Goal: Task Accomplishment & Management: Use online tool/utility

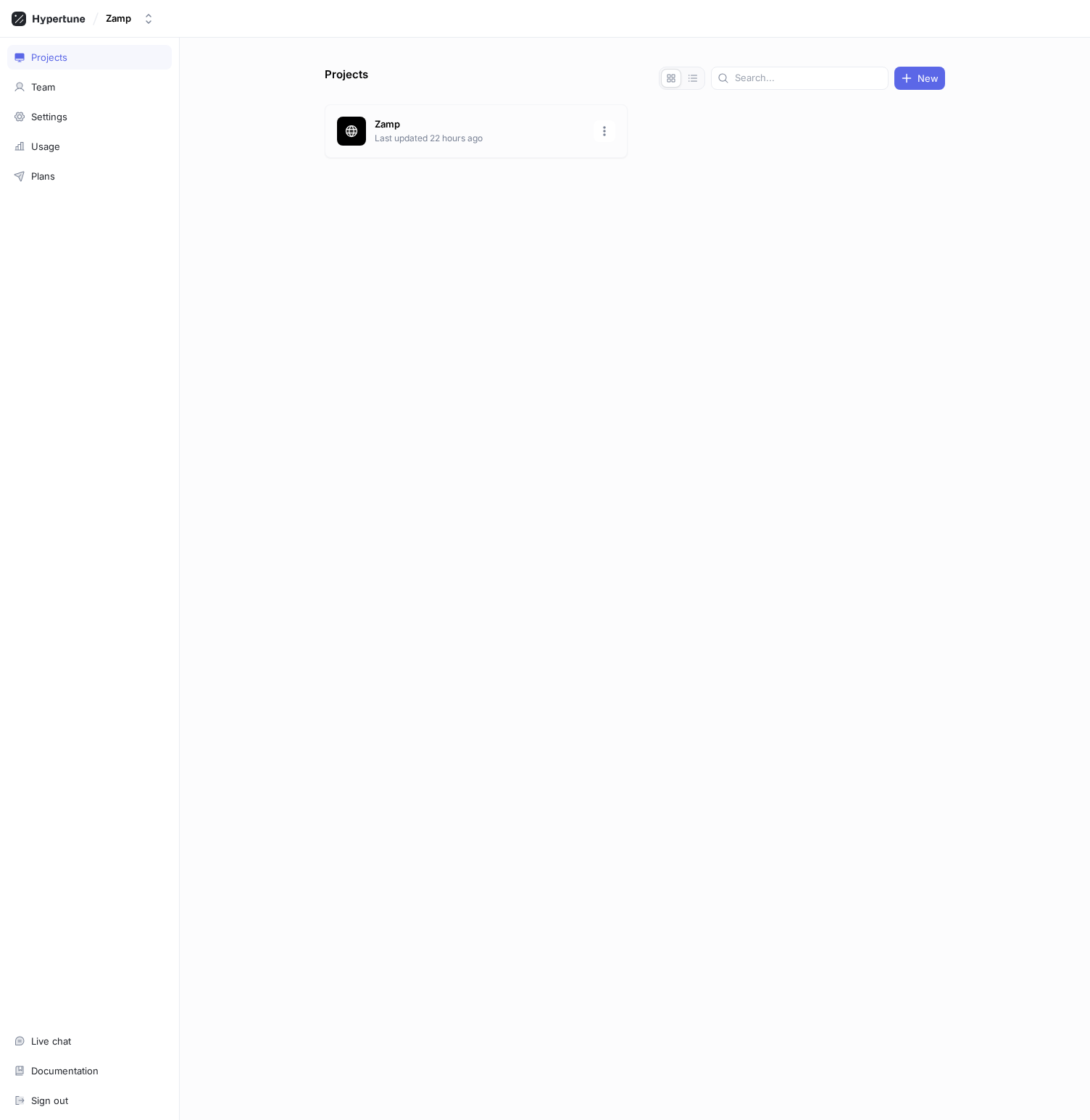
click at [437, 137] on p "Last updated 22 hours ago" at bounding box center [479, 138] width 210 height 13
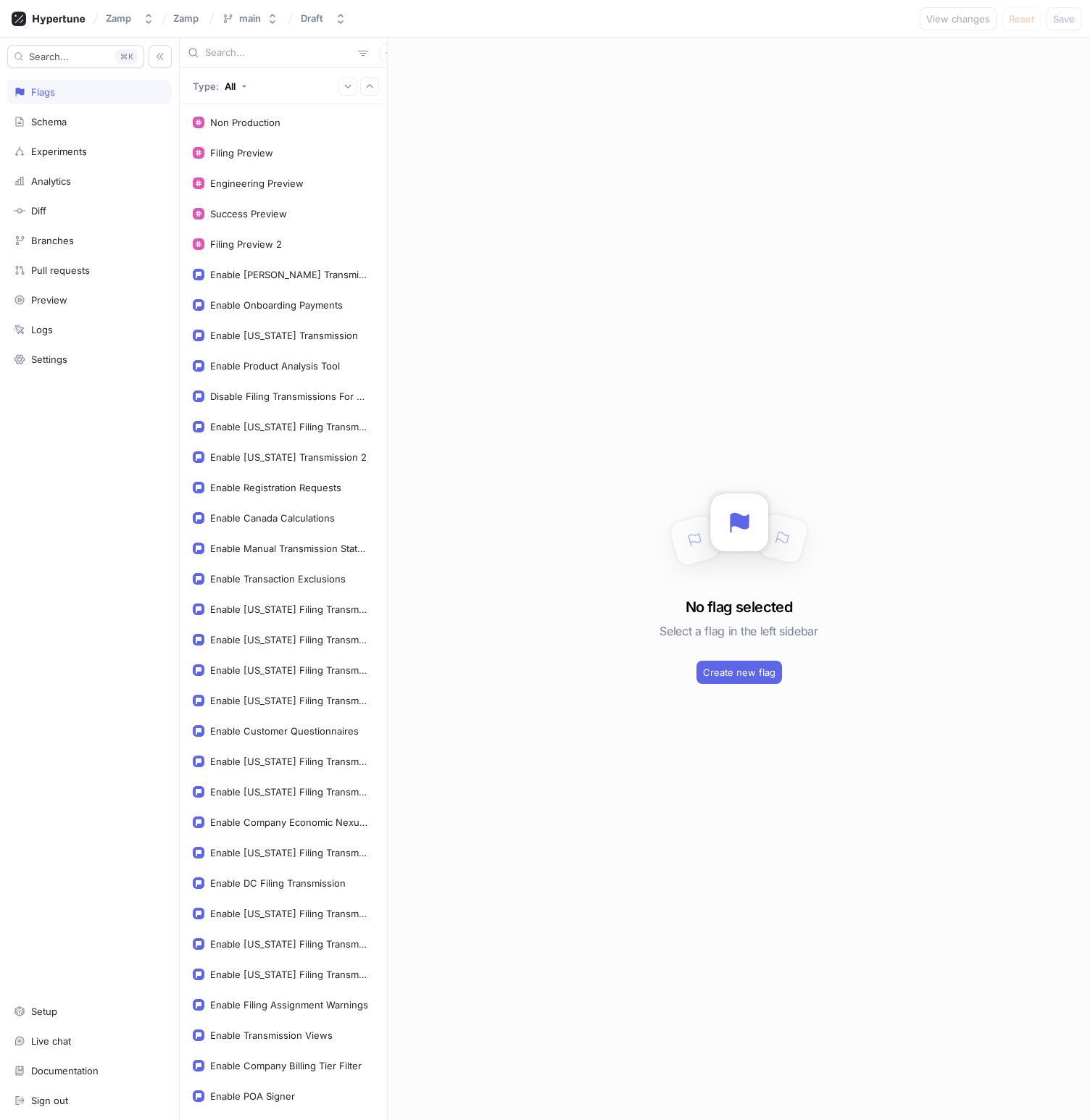
click at [257, 54] on input "text" at bounding box center [278, 53] width 147 height 14
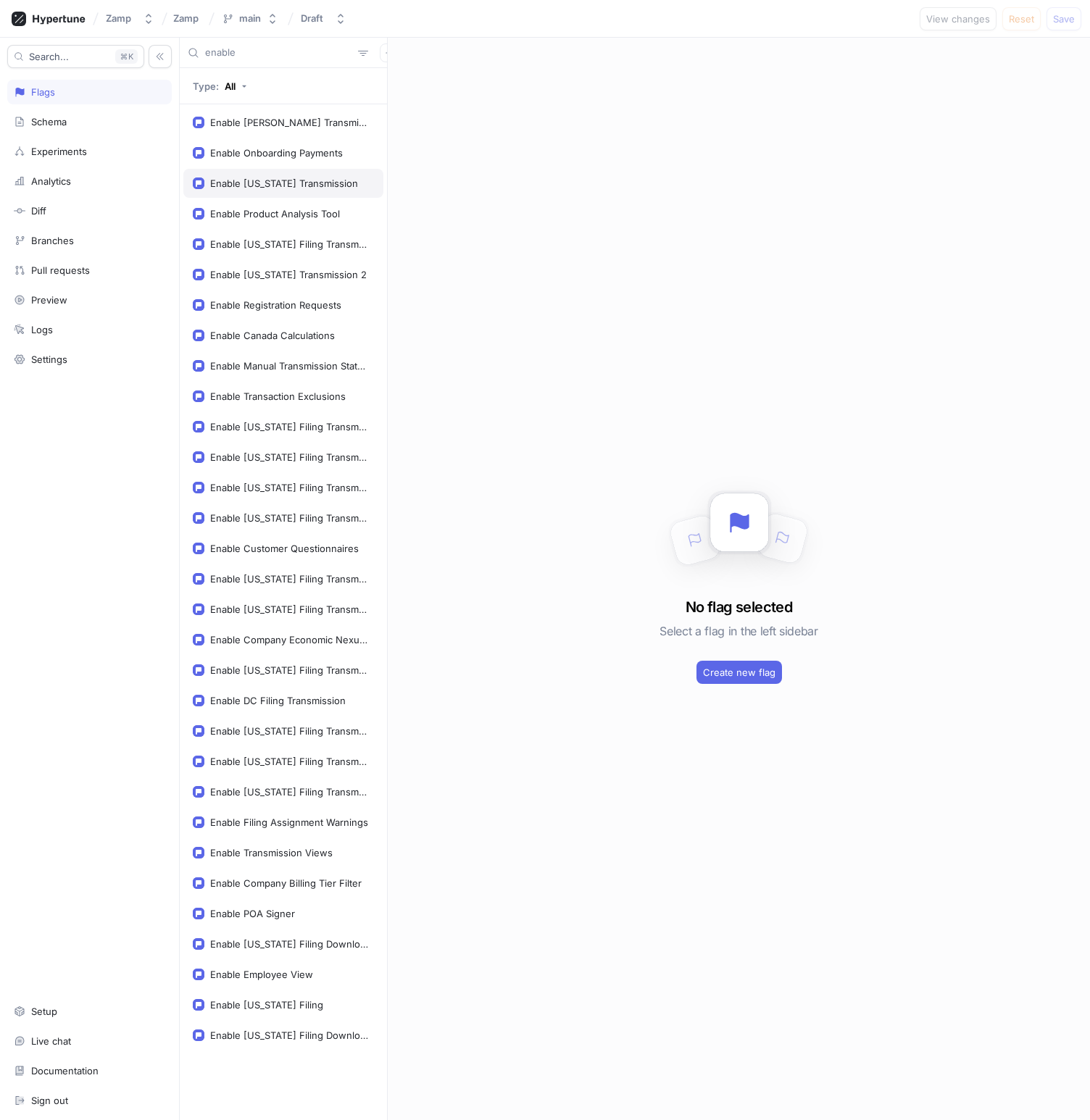
type input "enable"
click at [264, 182] on div "Enable [US_STATE] Transmission" at bounding box center [284, 183] width 148 height 11
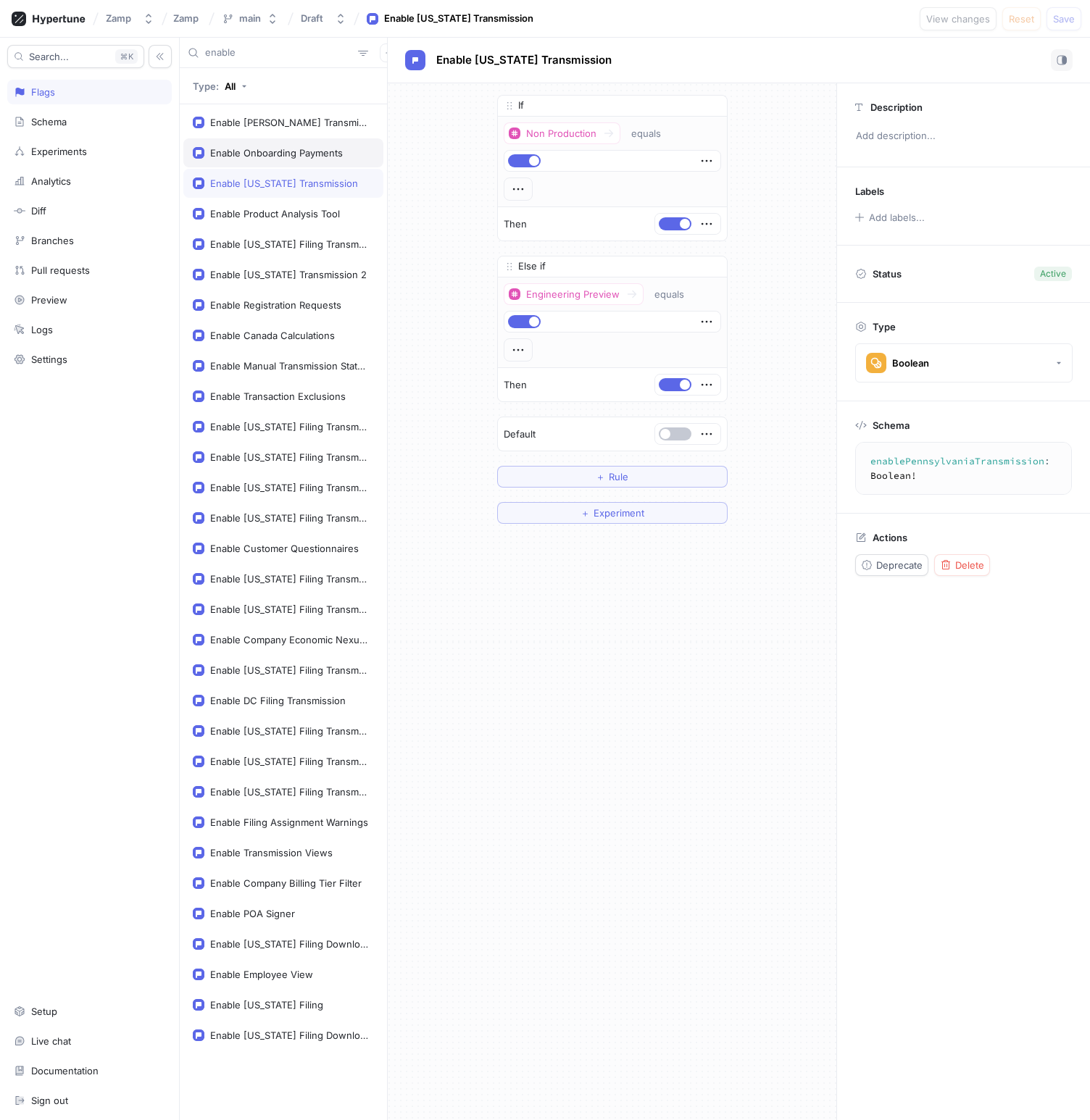
click at [257, 156] on div "Enable Onboarding Payments" at bounding box center [276, 152] width 133 height 11
click at [258, 175] on div "Enable [US_STATE] Transmission" at bounding box center [282, 183] width 200 height 29
click at [255, 153] on div "Enable Onboarding Payments" at bounding box center [276, 152] width 133 height 11
click at [256, 179] on div "Enable [US_STATE] Transmission" at bounding box center [284, 183] width 148 height 11
click at [250, 122] on div "Enable [PERSON_NAME] Transmission" at bounding box center [289, 122] width 158 height 11
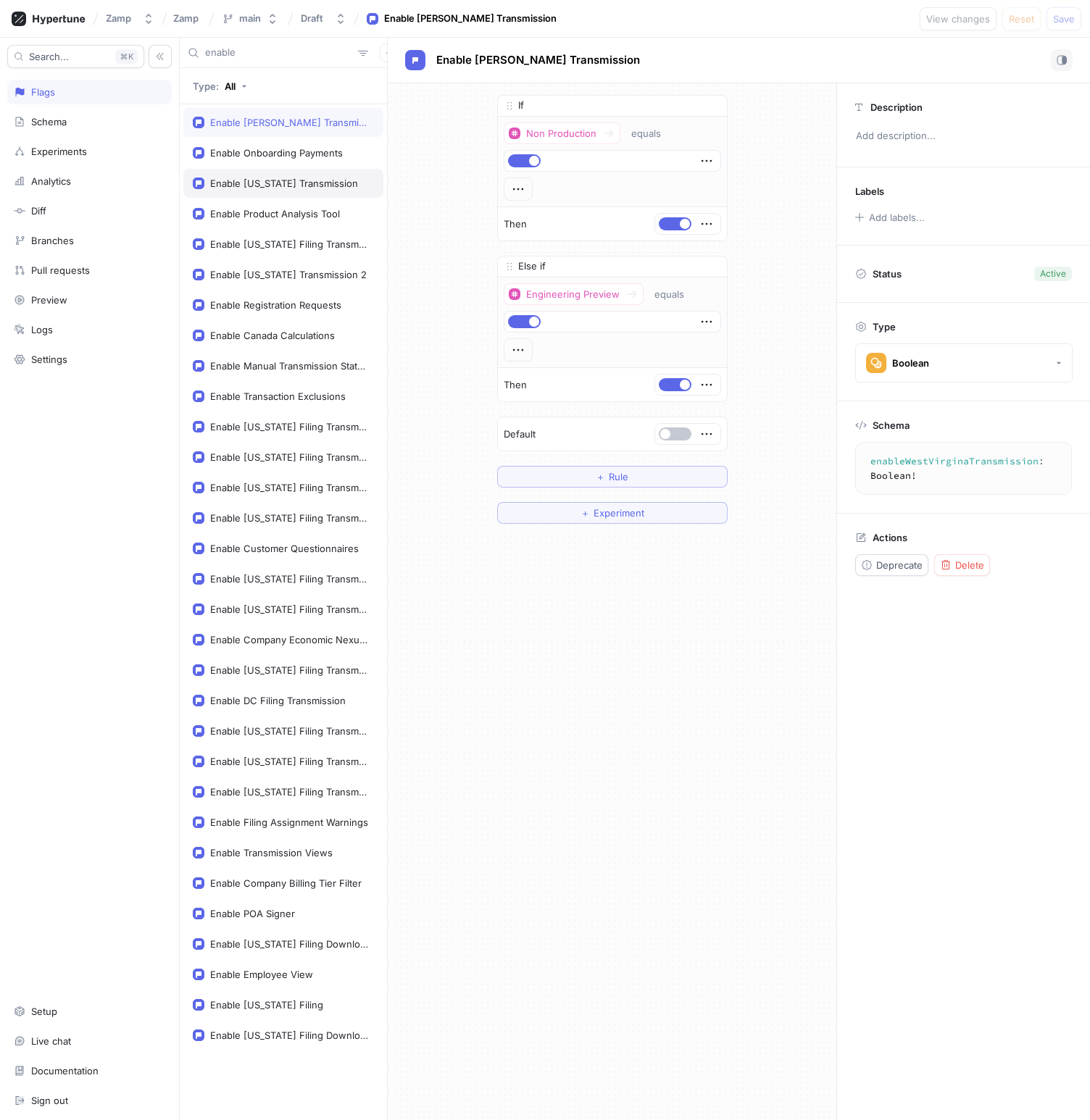
click at [252, 188] on div "Enable [US_STATE] Transmission" at bounding box center [284, 183] width 148 height 11
click at [243, 217] on div "Enable Product Analysis Tool" at bounding box center [274, 213] width 129 height 11
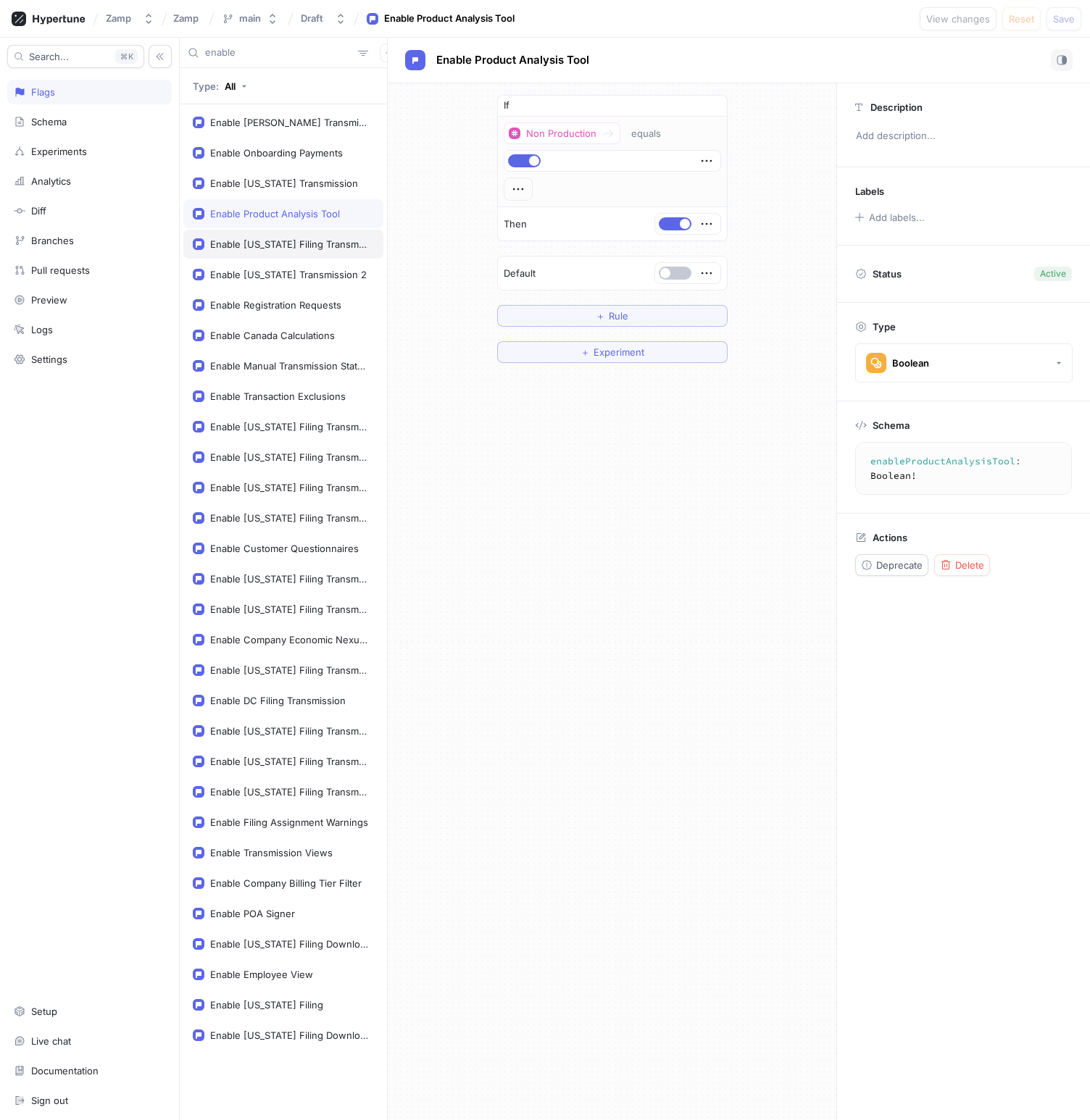
click at [244, 238] on div "Enable [US_STATE] Filing Transmission" at bounding box center [289, 244] width 158 height 11
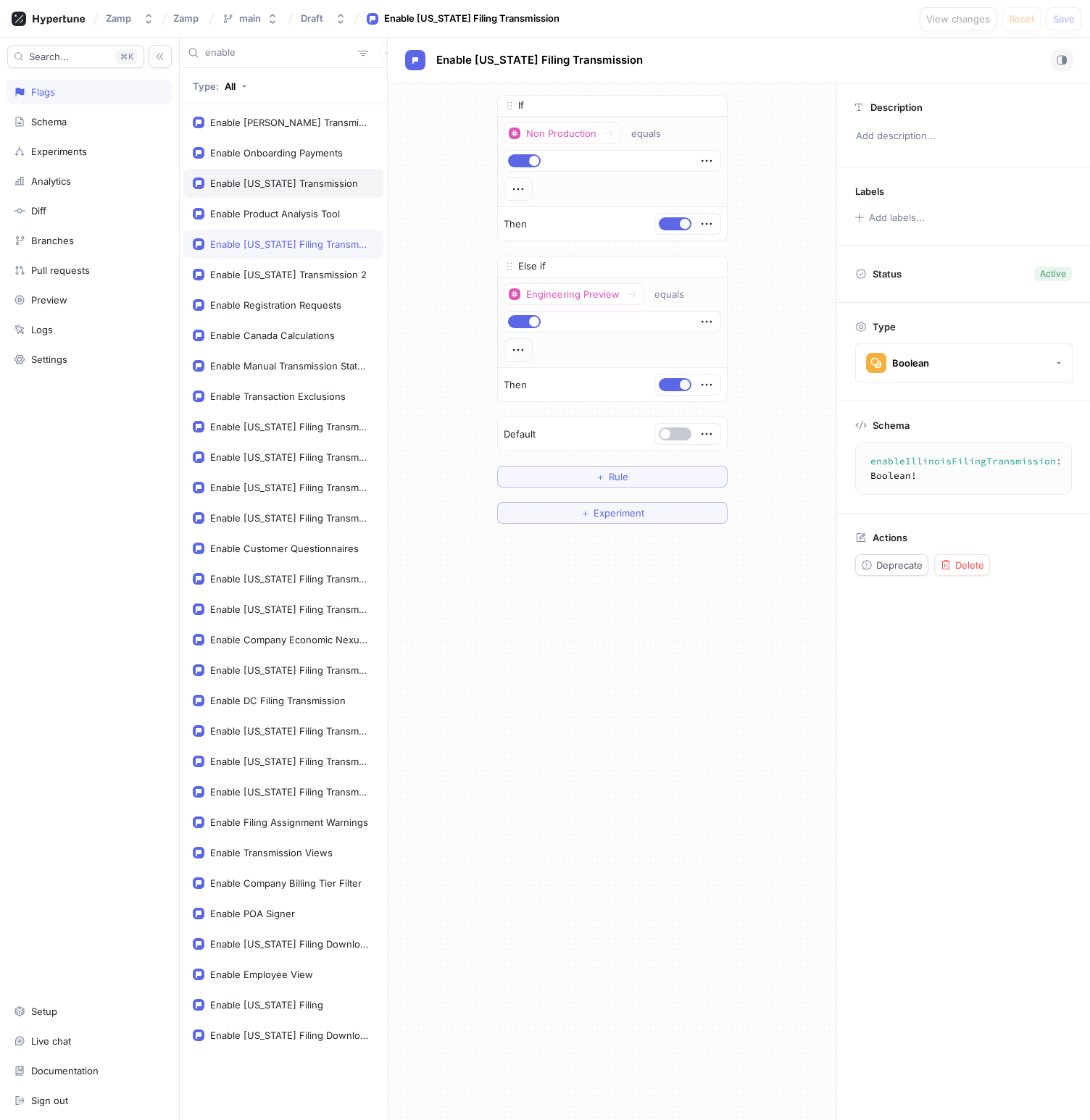
click at [264, 185] on div "Enable [US_STATE] Transmission" at bounding box center [284, 183] width 148 height 11
type textarea "enablePennsylvaniaTransmission: Boolean!"
click at [489, 63] on span "Enable [US_STATE] Transmission" at bounding box center [523, 60] width 175 height 11
click at [546, 63] on input "Enable [US_STATE] Transmission" at bounding box center [528, 61] width 183 height 14
click at [730, 48] on div "Enable [US_STATE] Transmission" at bounding box center [739, 61] width 702 height 46
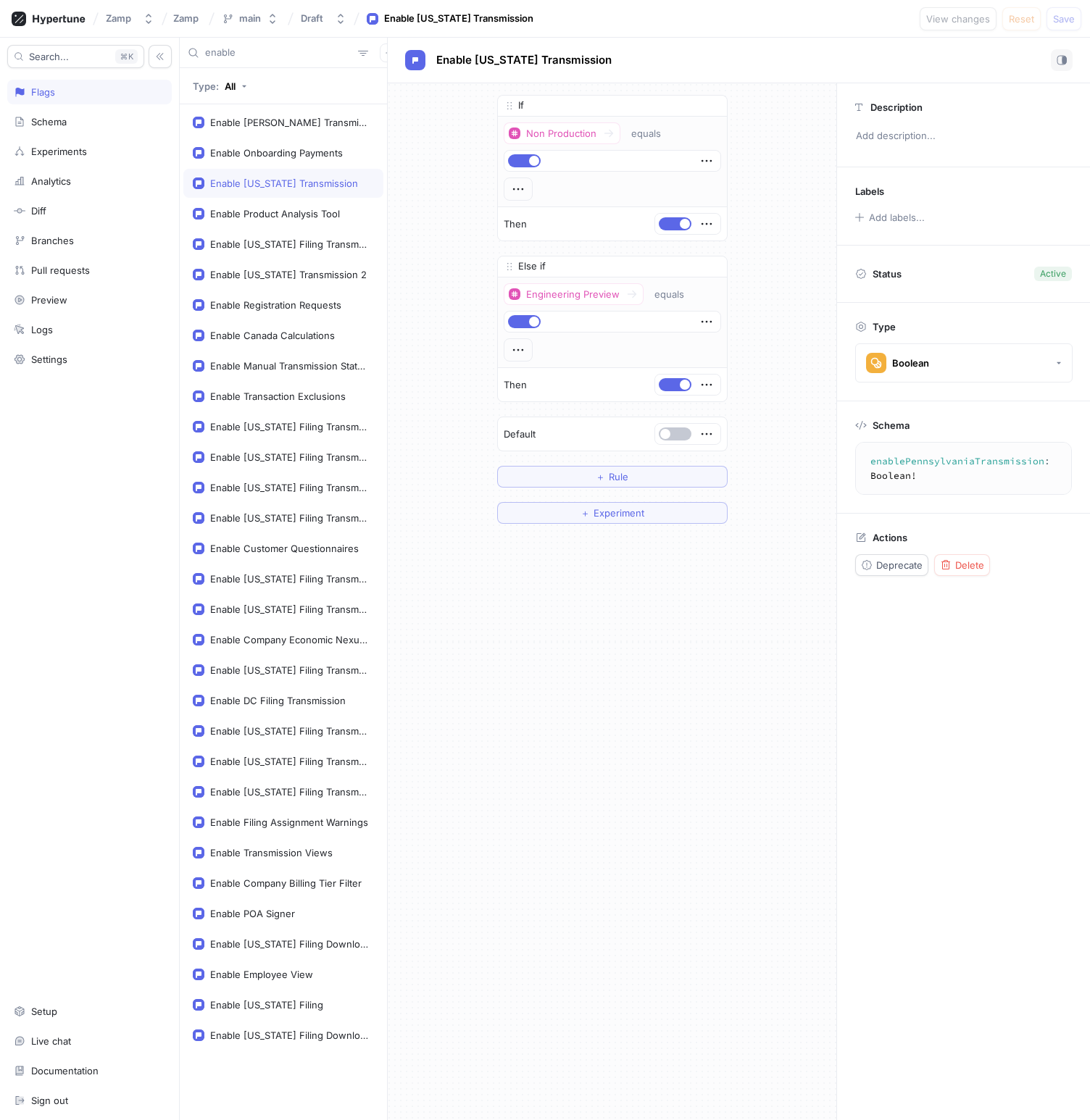
click at [789, 274] on div "If Non Production equals Then Else if Engineering Preview equals Then To pick u…" at bounding box center [612, 310] width 449 height 452
